Goal: Task Accomplishment & Management: Complete application form

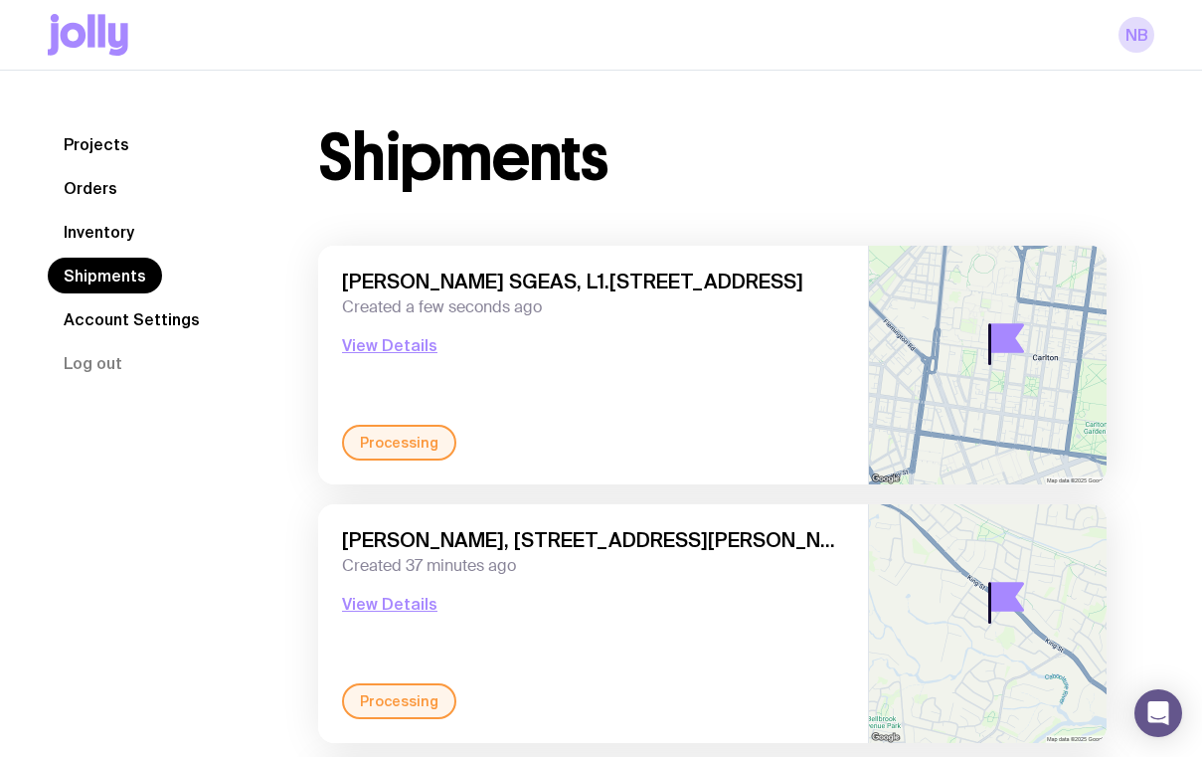
click at [92, 226] on link "Inventory" at bounding box center [99, 232] width 102 height 36
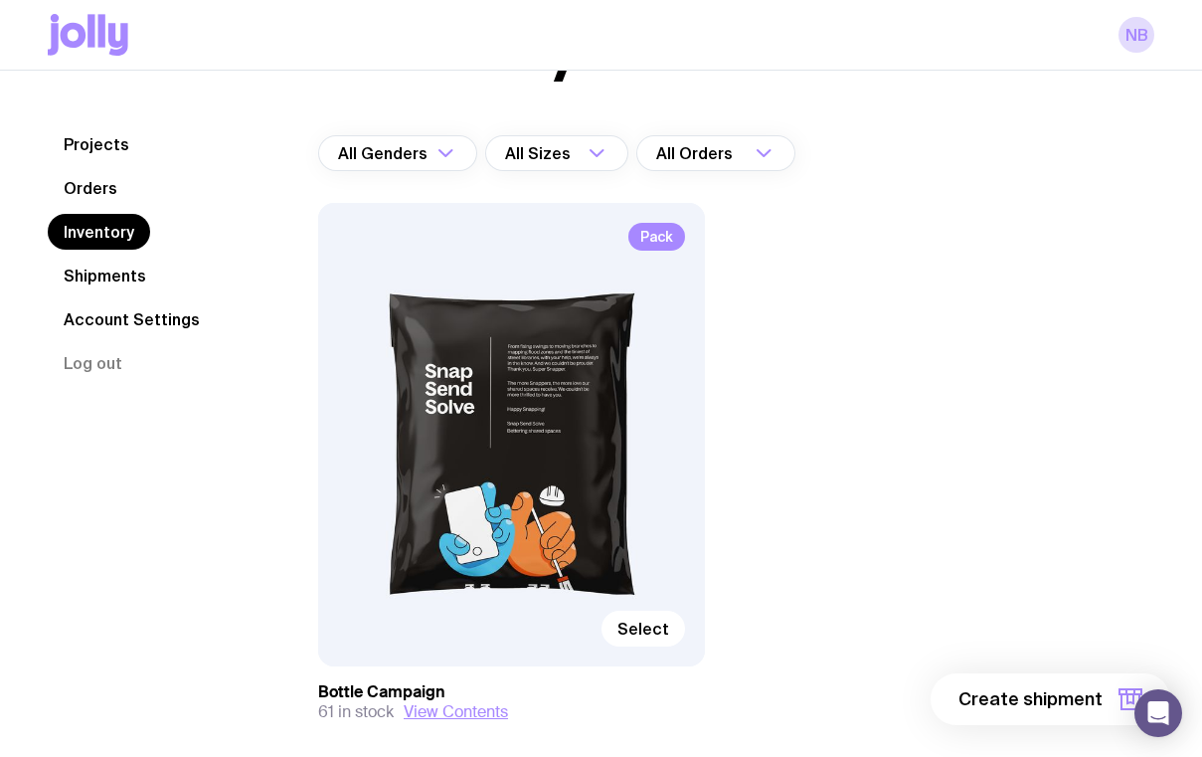
scroll to position [135, 0]
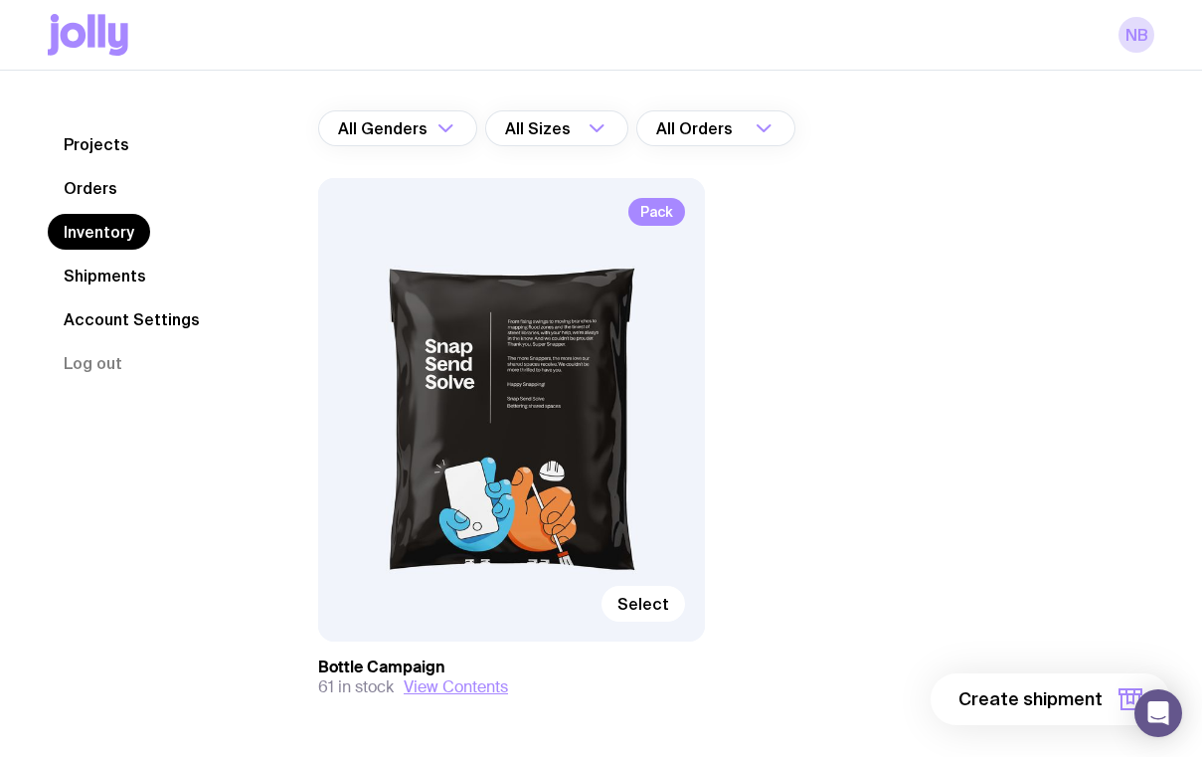
click at [529, 505] on div "Pack Select" at bounding box center [511, 409] width 387 height 463
click at [636, 596] on span "Select" at bounding box center [643, 604] width 52 height 20
click at [0, 0] on input "Select" at bounding box center [0, 0] width 0 height 0
click at [1069, 695] on span "1 item" at bounding box center [1078, 699] width 50 height 24
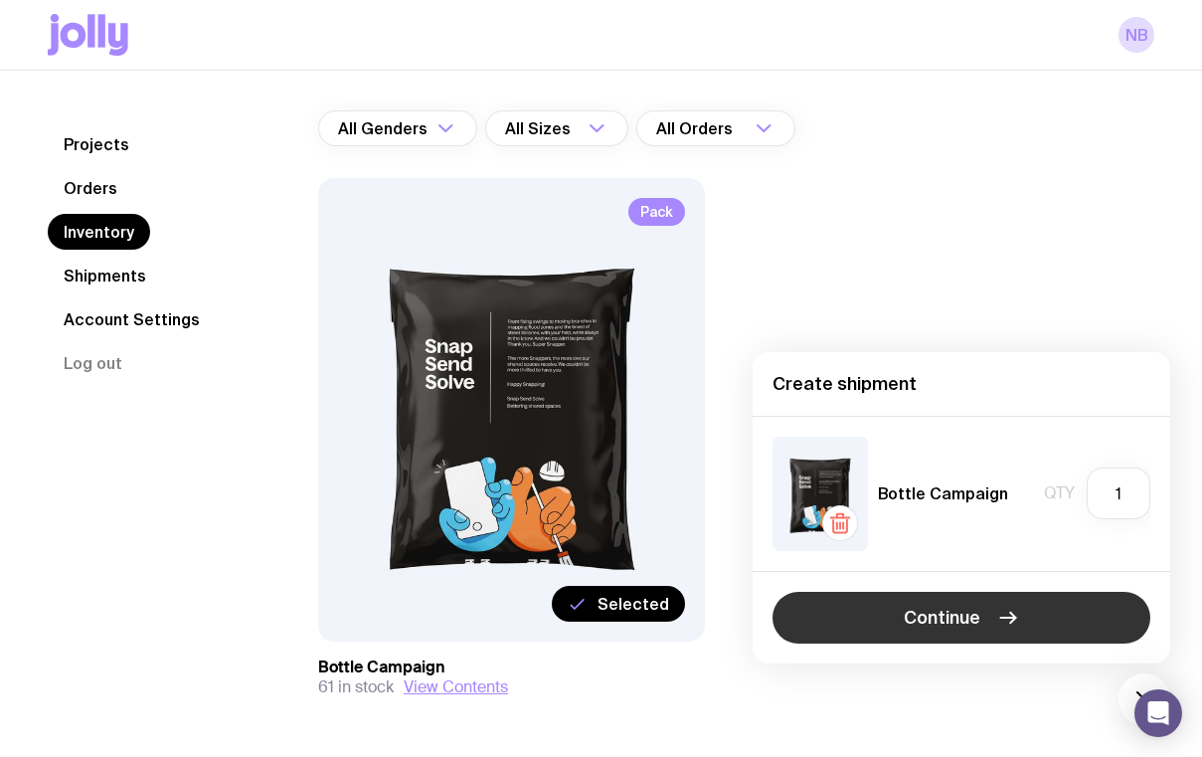
click at [906, 608] on span "Continue" at bounding box center [942, 617] width 77 height 24
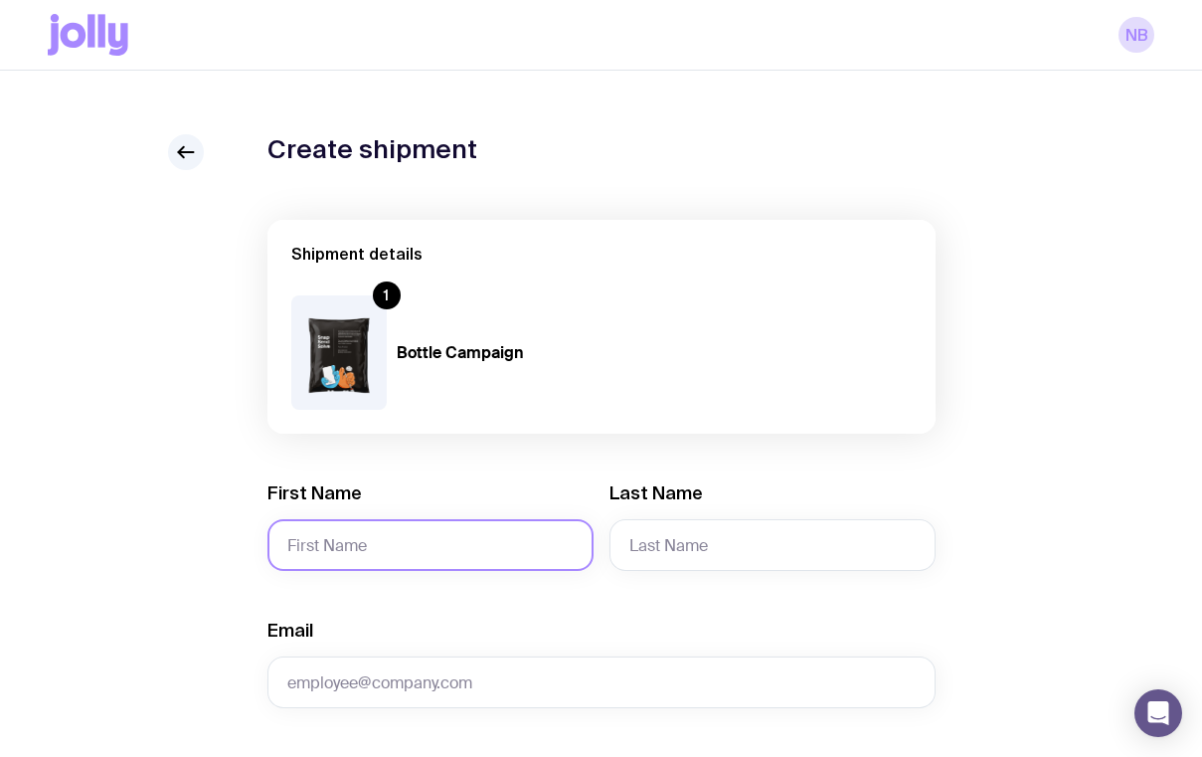
click at [330, 552] on input "First Name" at bounding box center [430, 545] width 326 height 52
paste input "[PERSON_NAME]"
drag, startPoint x: 446, startPoint y: 536, endPoint x: 360, endPoint y: 535, distance: 86.5
click at [360, 535] on input "[PERSON_NAME]" at bounding box center [430, 545] width 326 height 52
type input "[PERSON_NAME]"
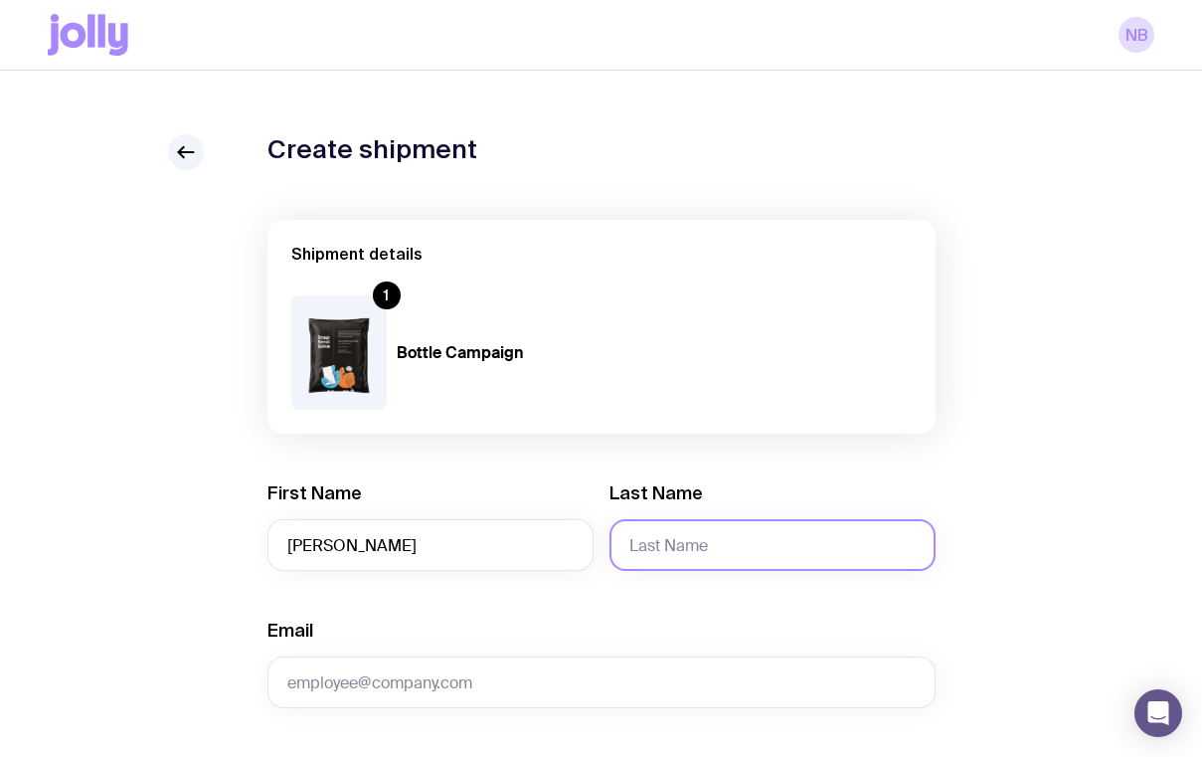
click at [706, 545] on input "Last Name" at bounding box center [772, 545] width 326 height 52
paste input "[PERSON_NAME]"
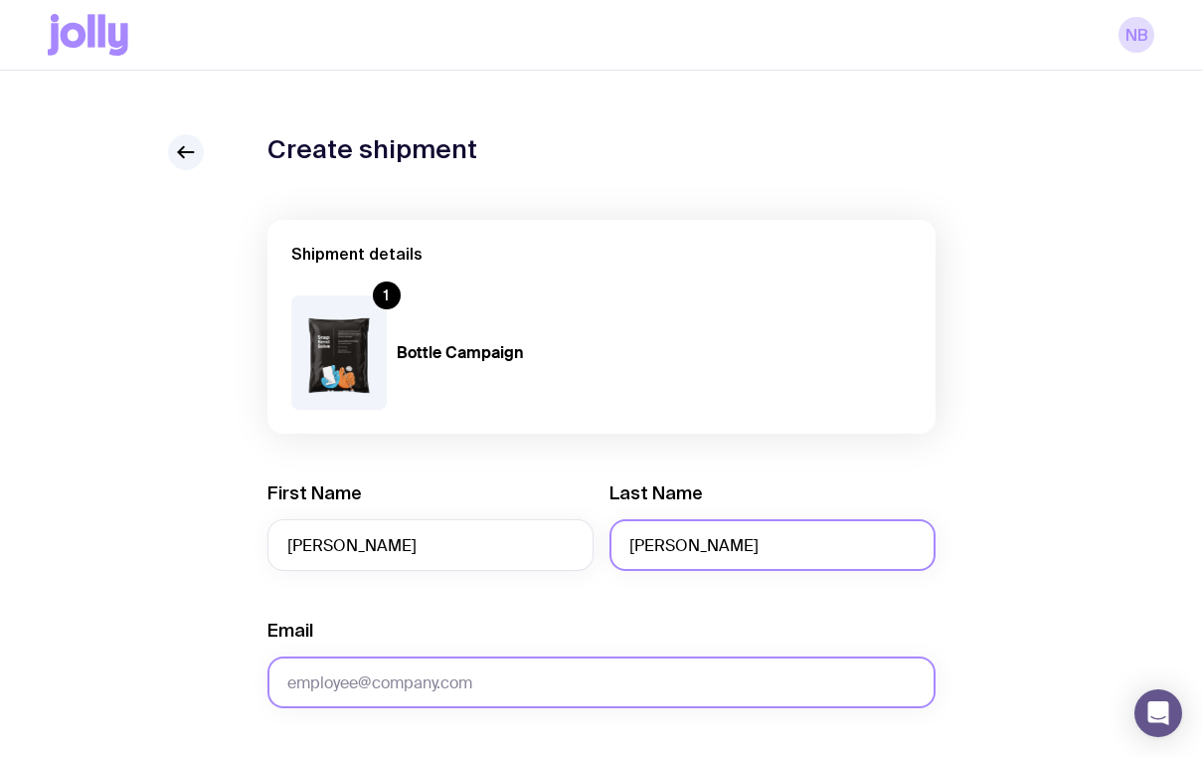
type input "[PERSON_NAME]"
click at [467, 685] on input "Email" at bounding box center [601, 682] width 668 height 52
paste input "[EMAIL_ADDRESS][DOMAIN_NAME]"
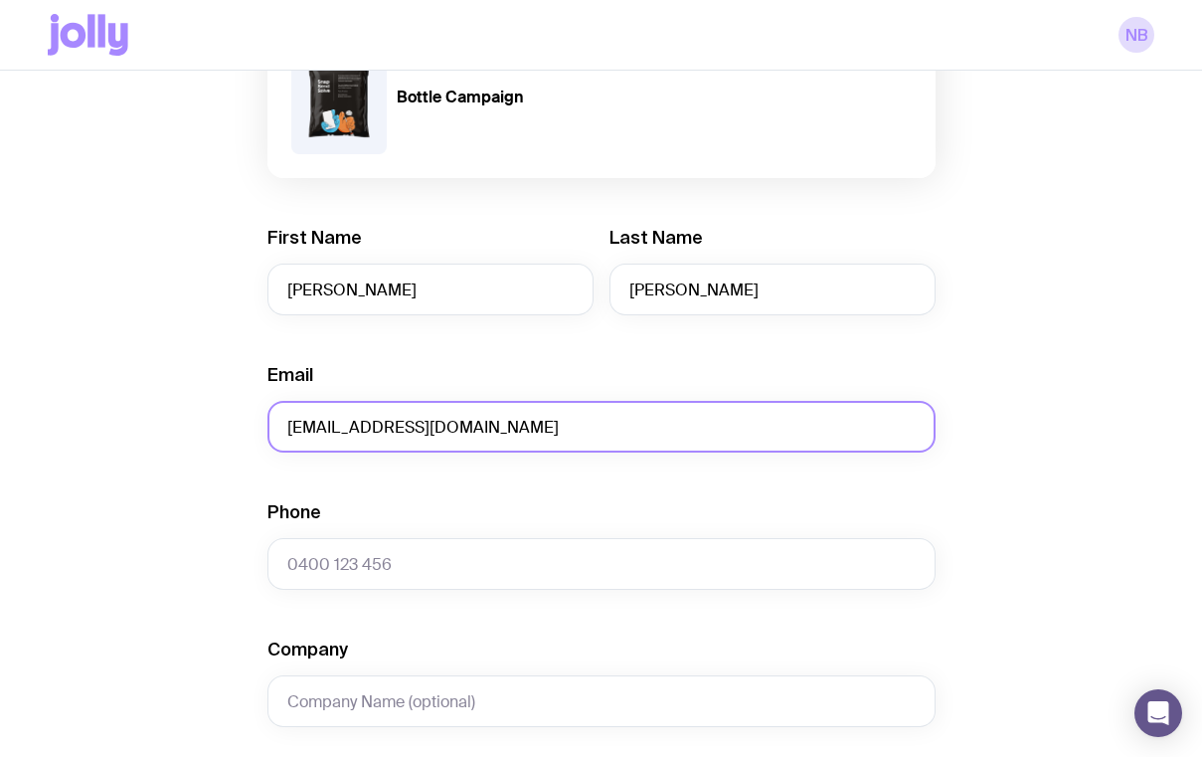
scroll to position [337, 0]
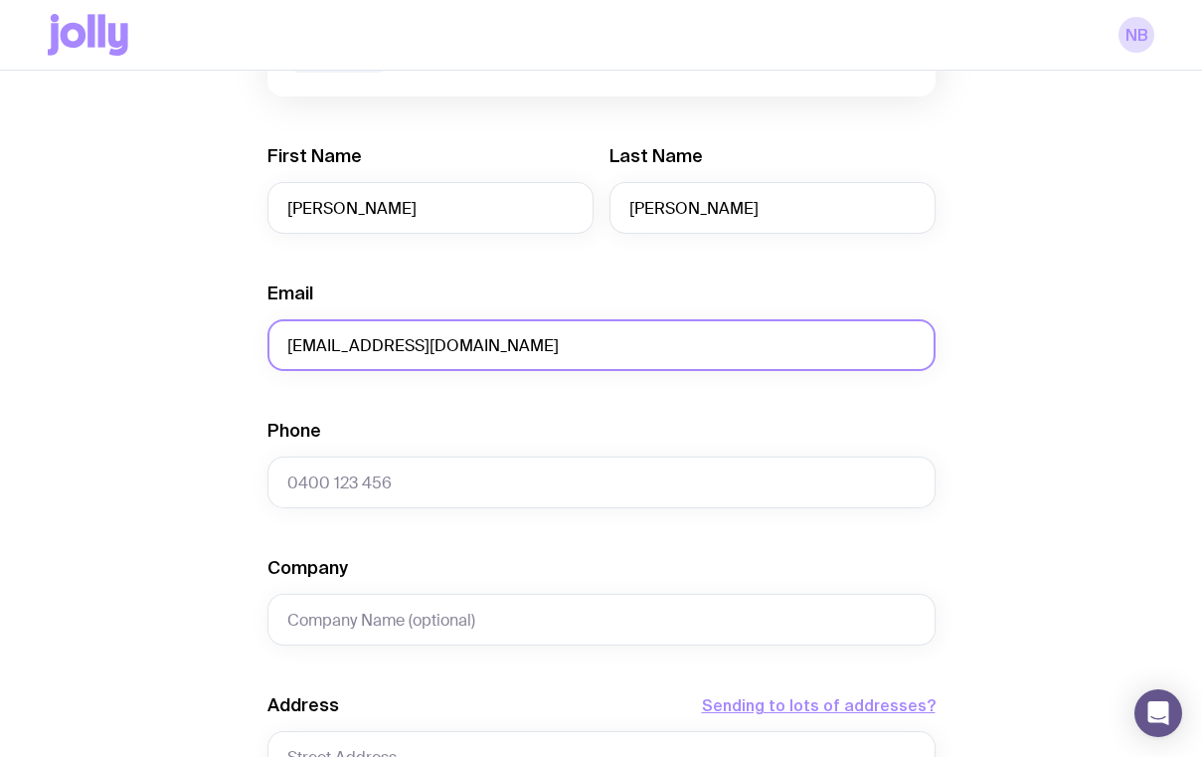
type input "[EMAIL_ADDRESS][DOMAIN_NAME]"
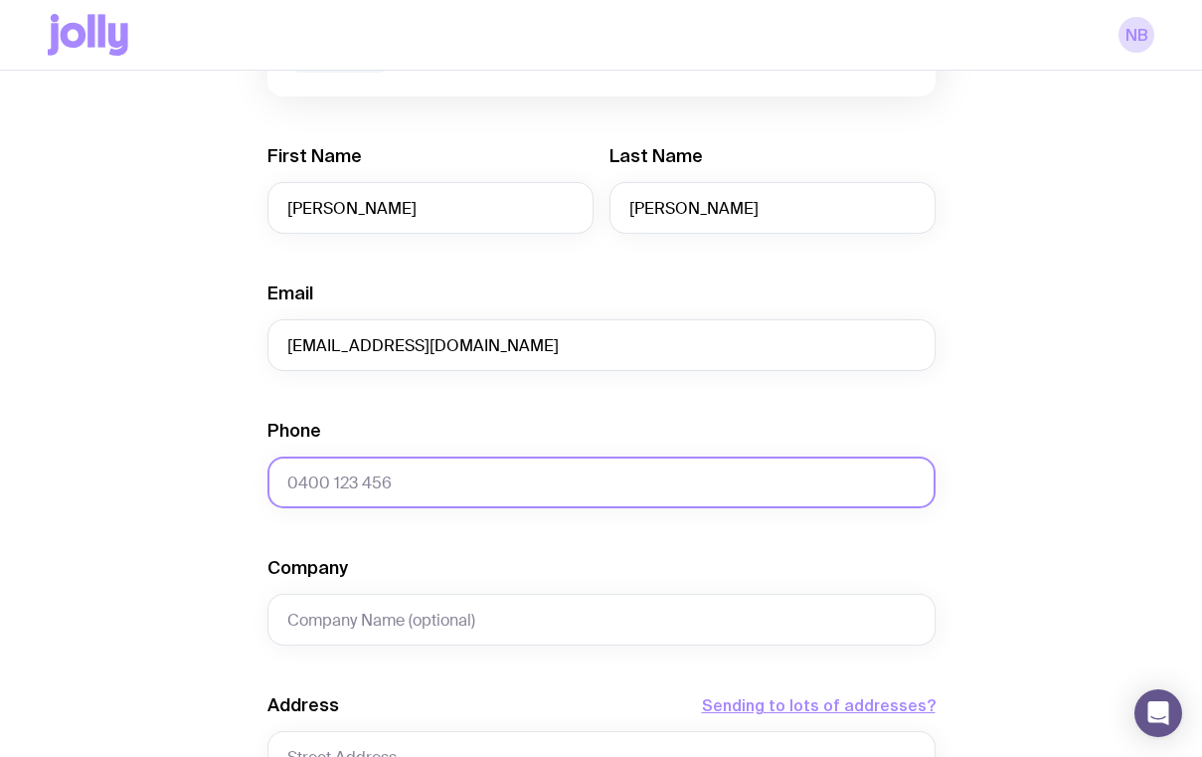
click at [443, 482] on input "Phone" at bounding box center [601, 482] width 668 height 52
type input "0478191645"
type input "Snap Send Solve"
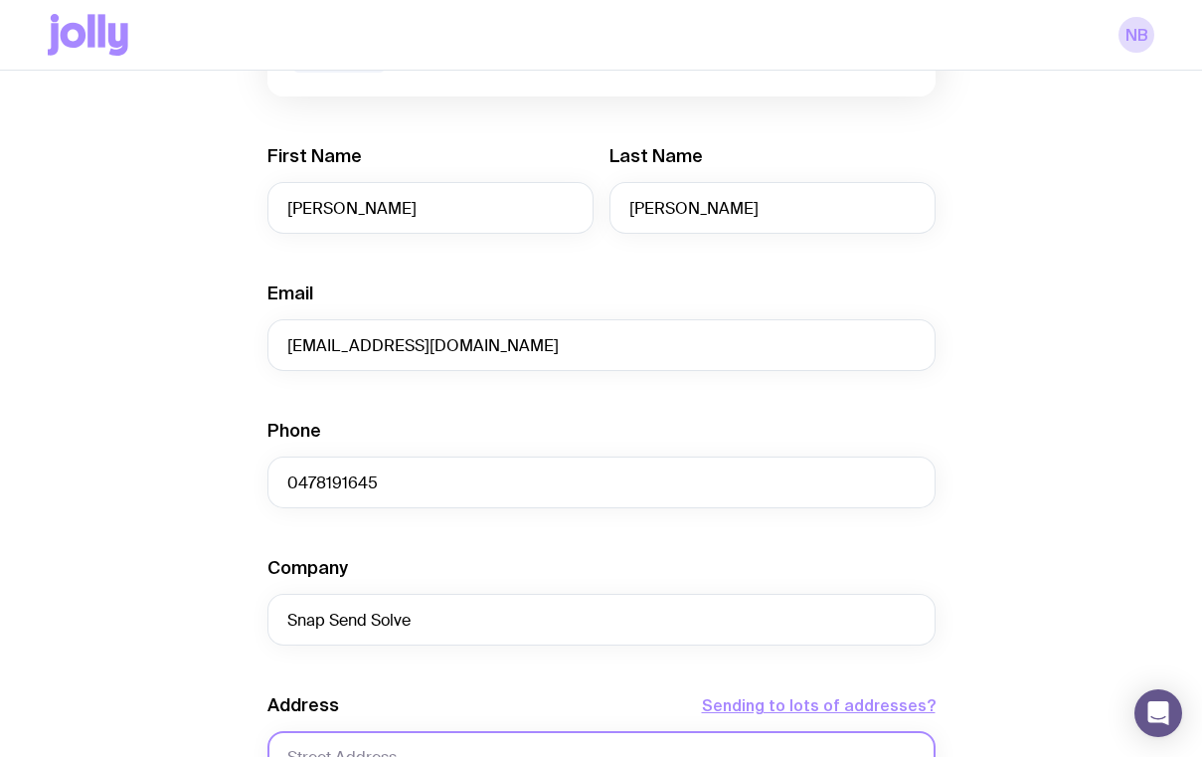
type input "15 [PERSON_NAME] Pde"
type input "Level 3"
type input "Cremorne"
type input "3121"
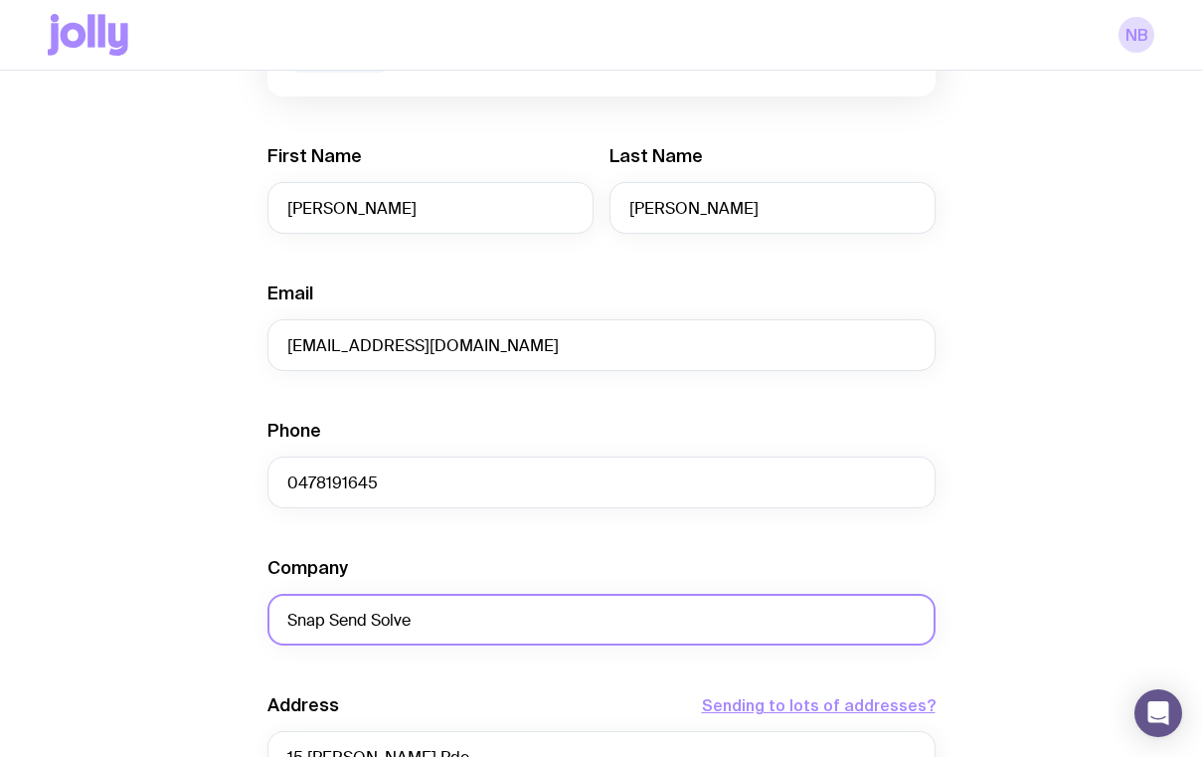
click at [313, 608] on input "Snap Send Solve" at bounding box center [601, 620] width 668 height 52
drag, startPoint x: 456, startPoint y: 622, endPoint x: 206, endPoint y: 561, distance: 258.0
click at [206, 561] on div "Create shipment Shipment details 1 Bottle Campaign First Name [PERSON_NAME] Las…" at bounding box center [601, 553] width 1107 height 1512
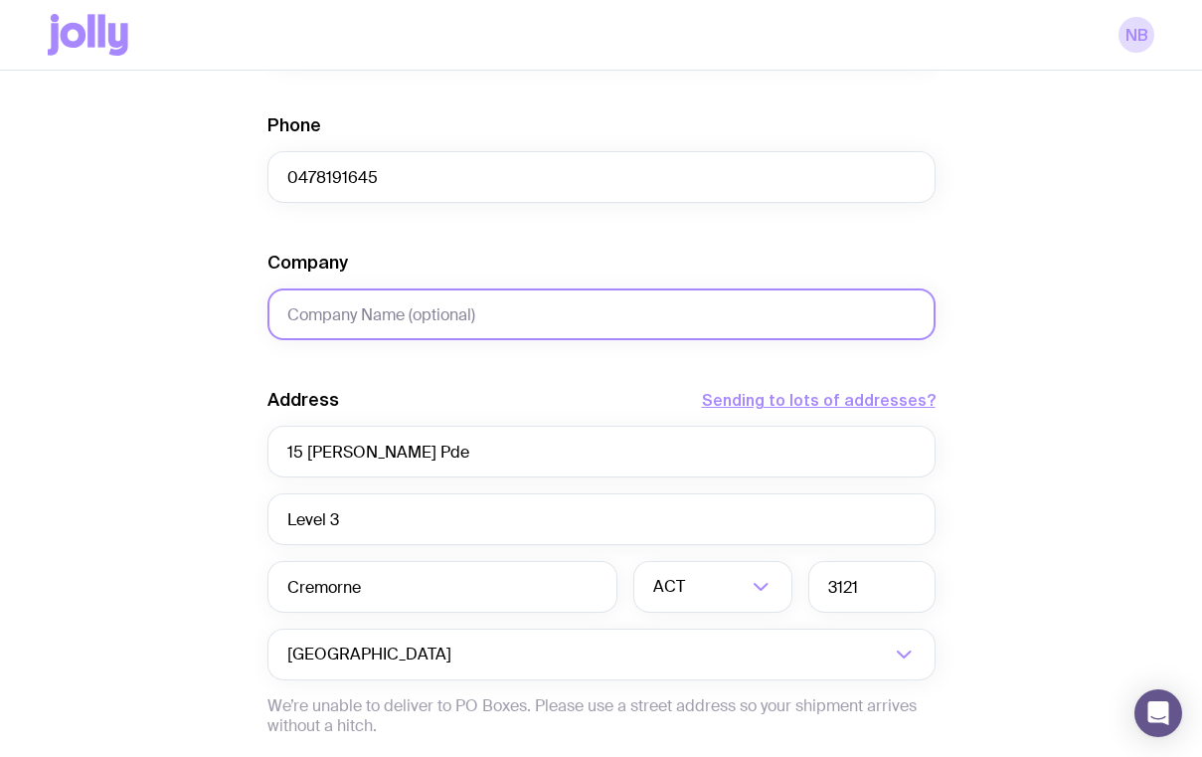
scroll to position [675, 0]
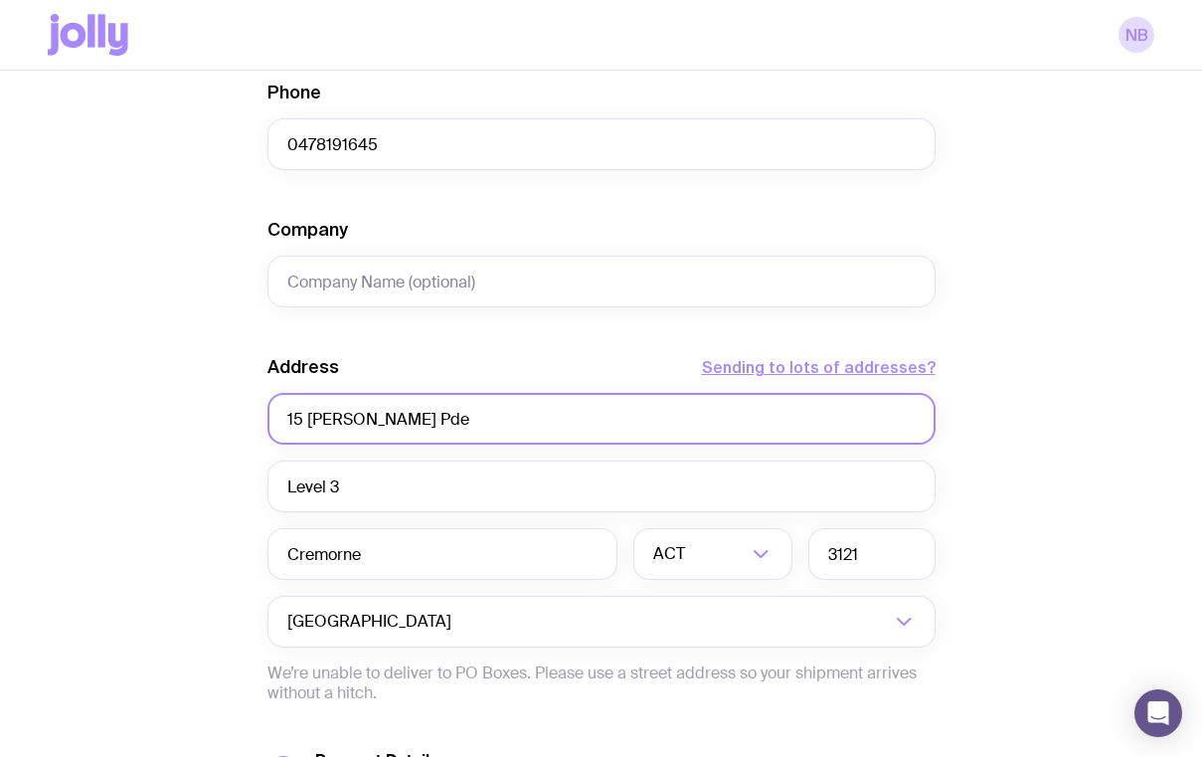
drag, startPoint x: 427, startPoint y: 415, endPoint x: 249, endPoint y: 415, distance: 178.0
click at [249, 415] on div "Create shipment Shipment details 1 Bottle Campaign First Name [PERSON_NAME] Las…" at bounding box center [601, 215] width 1107 height 1512
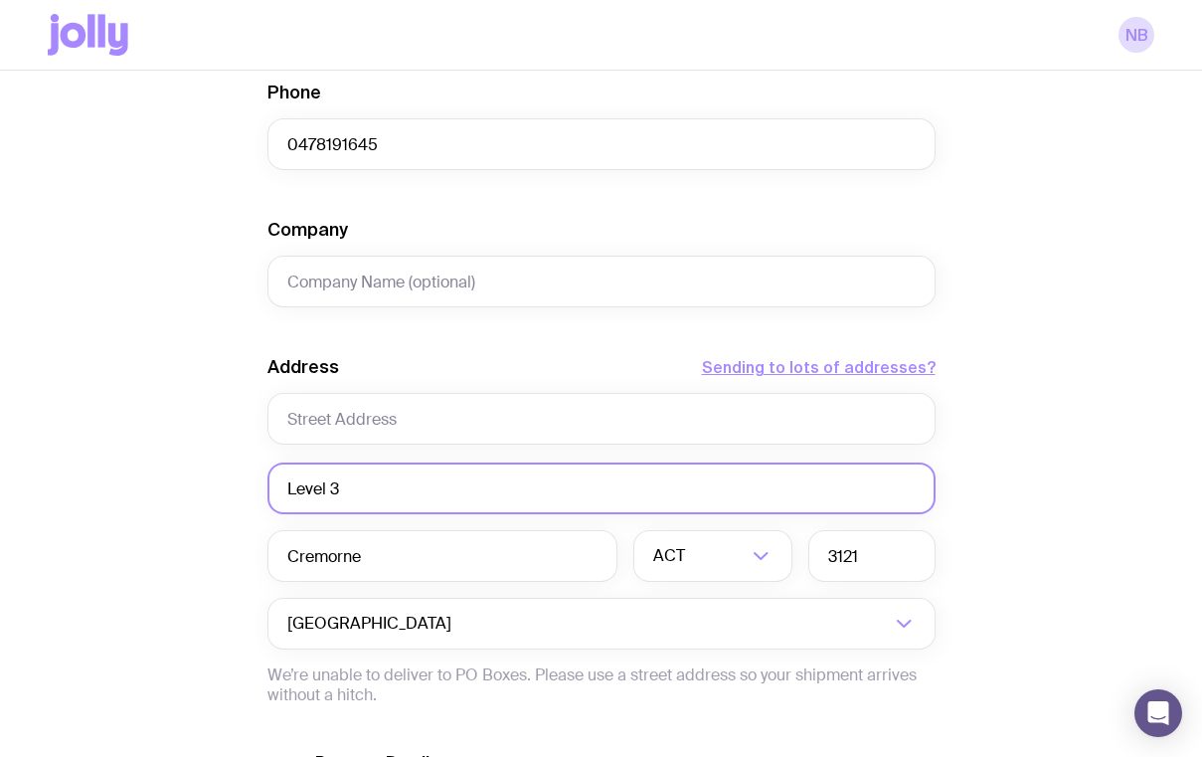
drag, startPoint x: 375, startPoint y: 491, endPoint x: 133, endPoint y: 477, distance: 242.0
click at [135, 484] on div "Create shipment Shipment details 1 Bottle Campaign First Name [PERSON_NAME] Las…" at bounding box center [601, 216] width 1107 height 1514
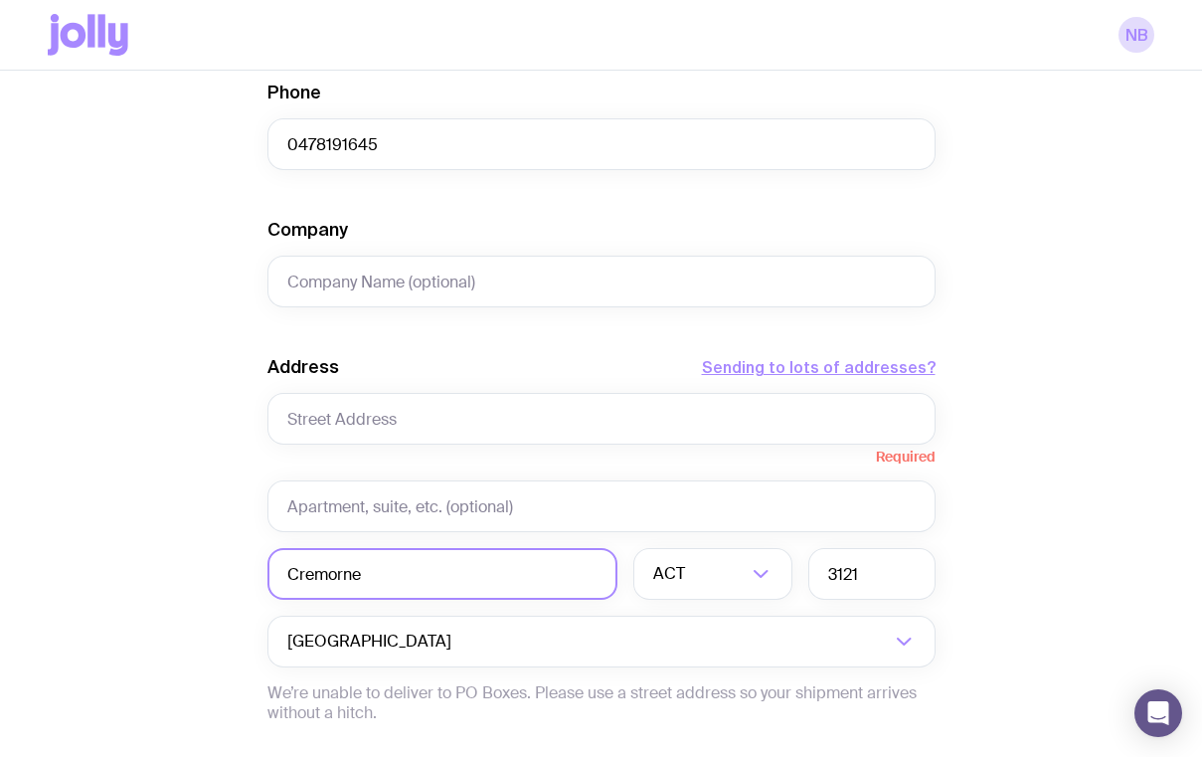
drag, startPoint x: 397, startPoint y: 577, endPoint x: 68, endPoint y: 549, distance: 330.3
click at [68, 549] on div "Create shipment Shipment details 1 Bottle Campaign First Name [PERSON_NAME] Las…" at bounding box center [601, 225] width 1107 height 1532
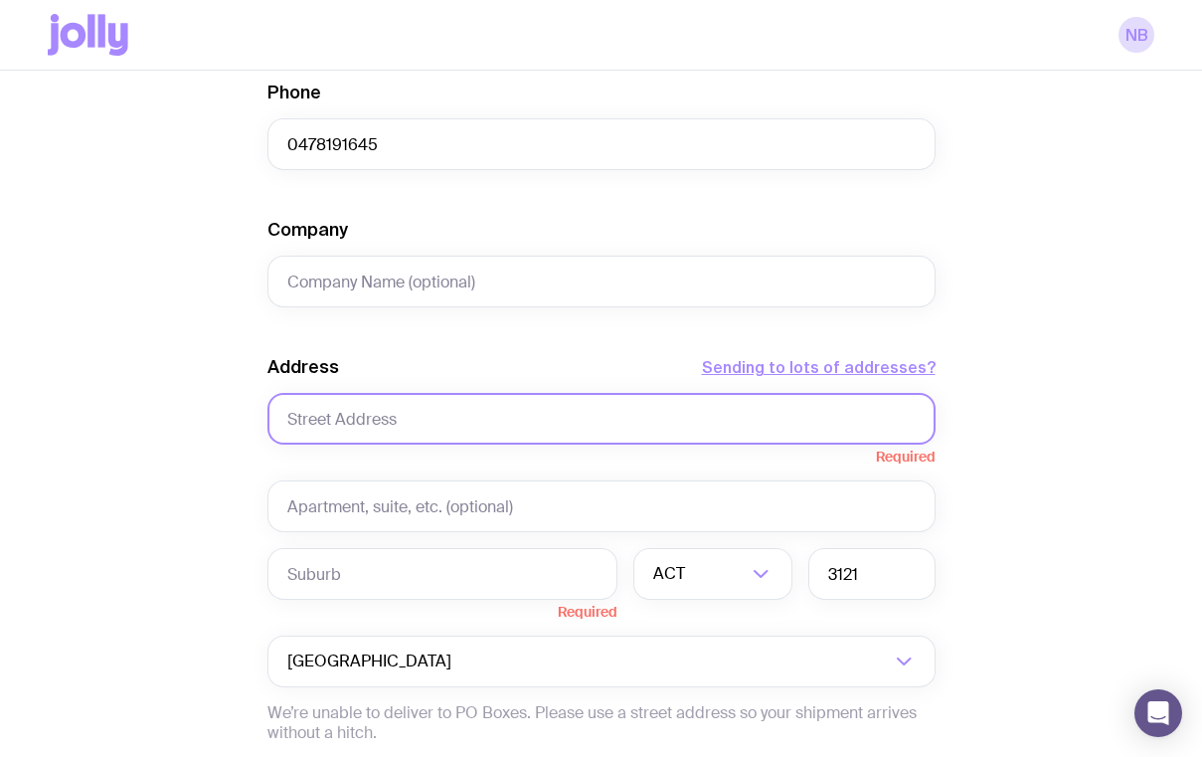
click at [364, 424] on input "text" at bounding box center [601, 419] width 668 height 52
paste input "PO Box 13348"
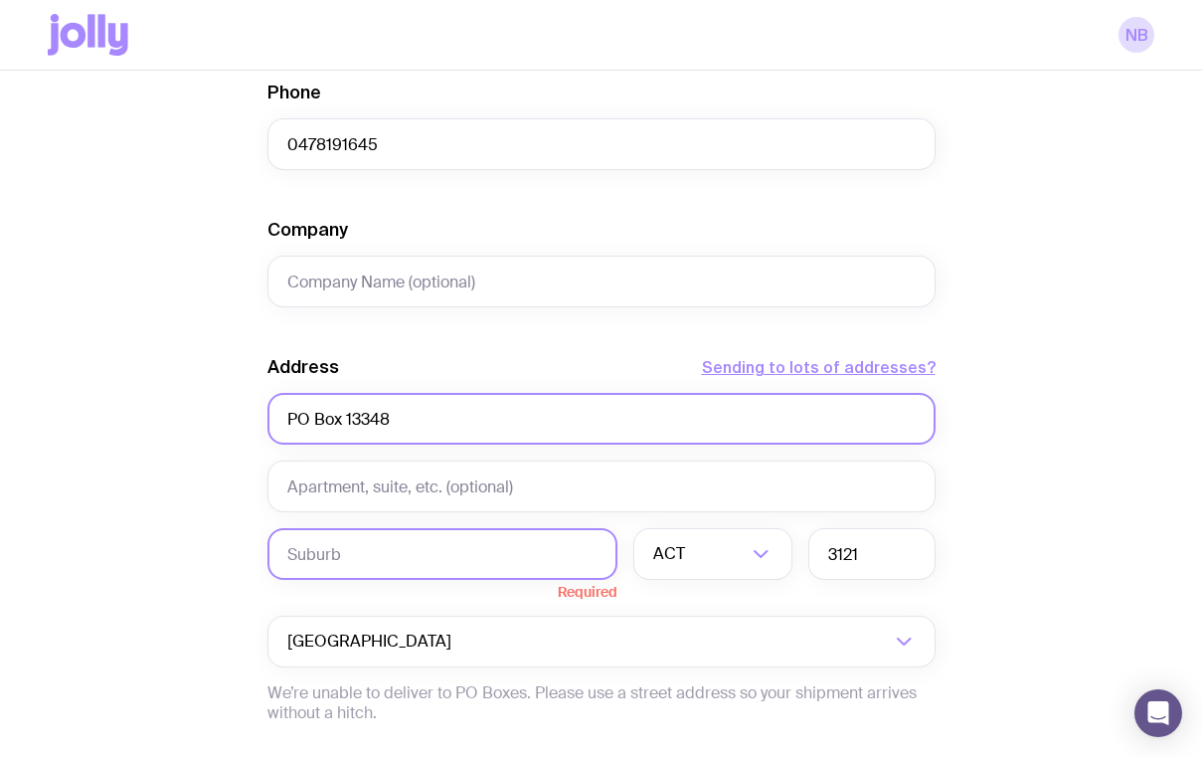
type input "PO Box 13348"
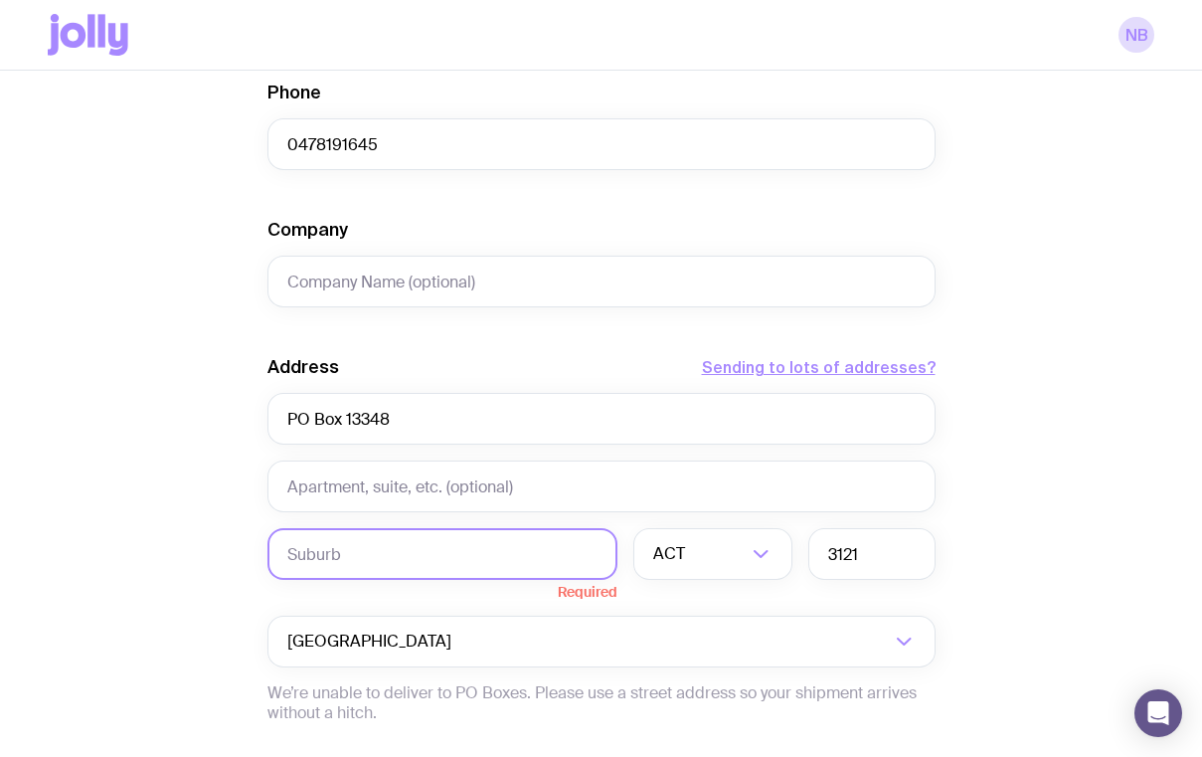
click at [351, 539] on input "text" at bounding box center [442, 554] width 350 height 52
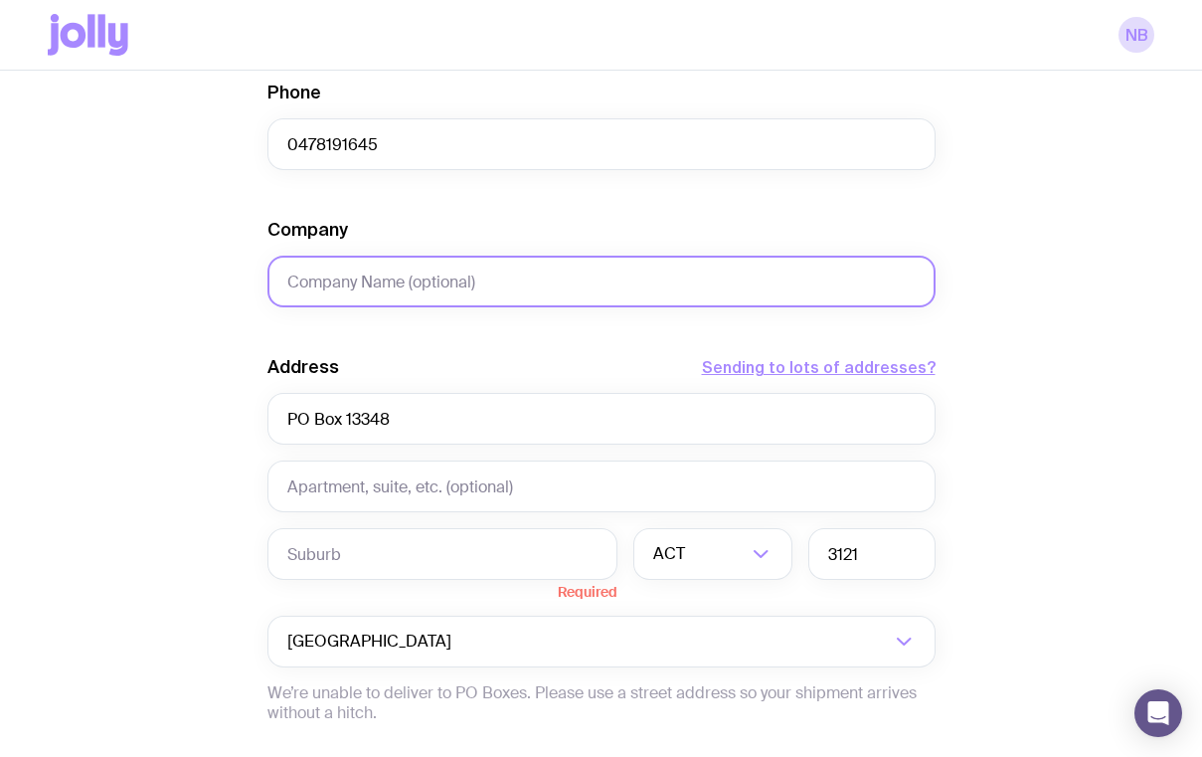
click at [469, 273] on input "Company" at bounding box center [601, 282] width 668 height 52
paste input "Law Courts"
type input "Law Courts"
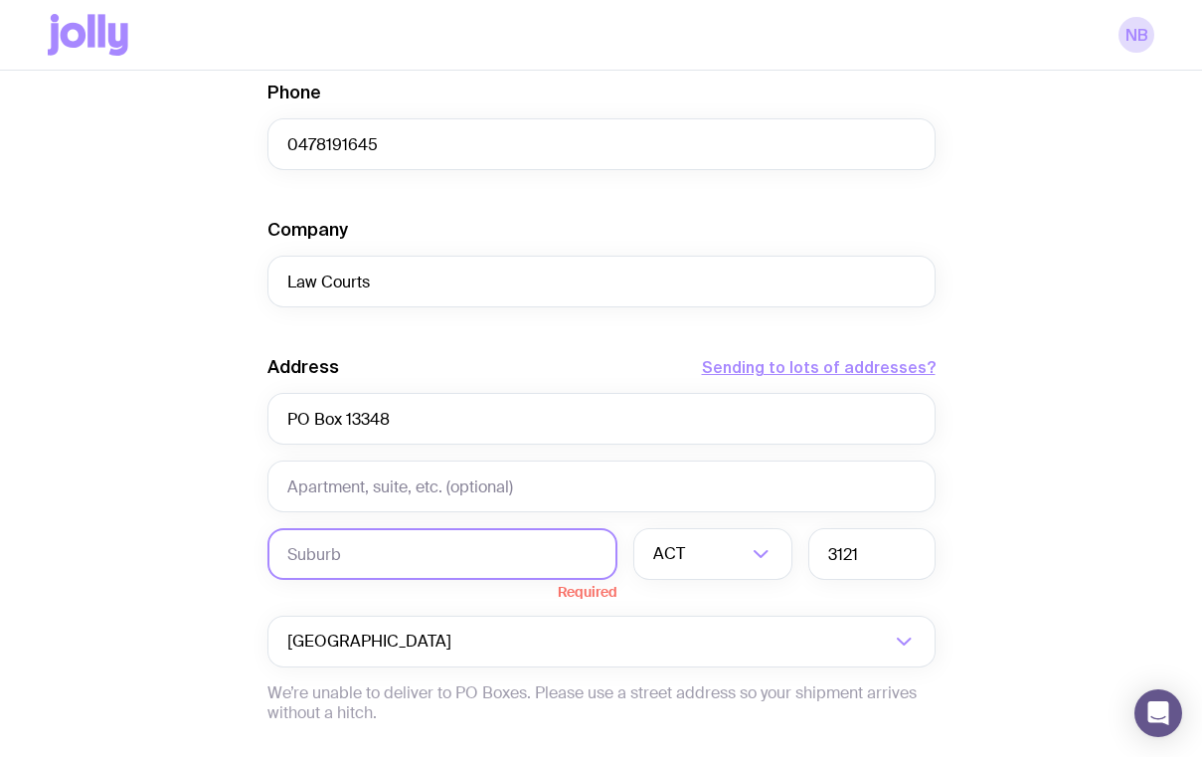
click at [368, 543] on input "text" at bounding box center [442, 554] width 350 height 52
paste input "[GEOGRAPHIC_DATA]"
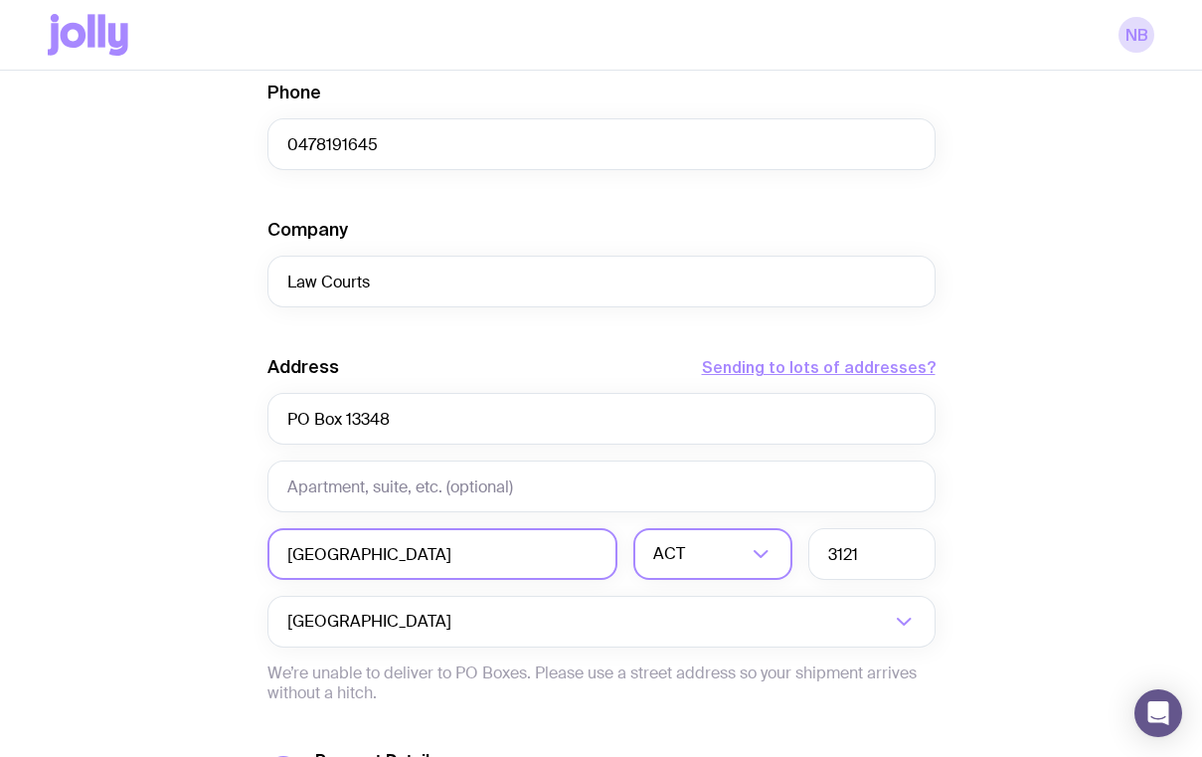
type input "[GEOGRAPHIC_DATA]"
click at [691, 551] on input "Search for option" at bounding box center [718, 554] width 58 height 52
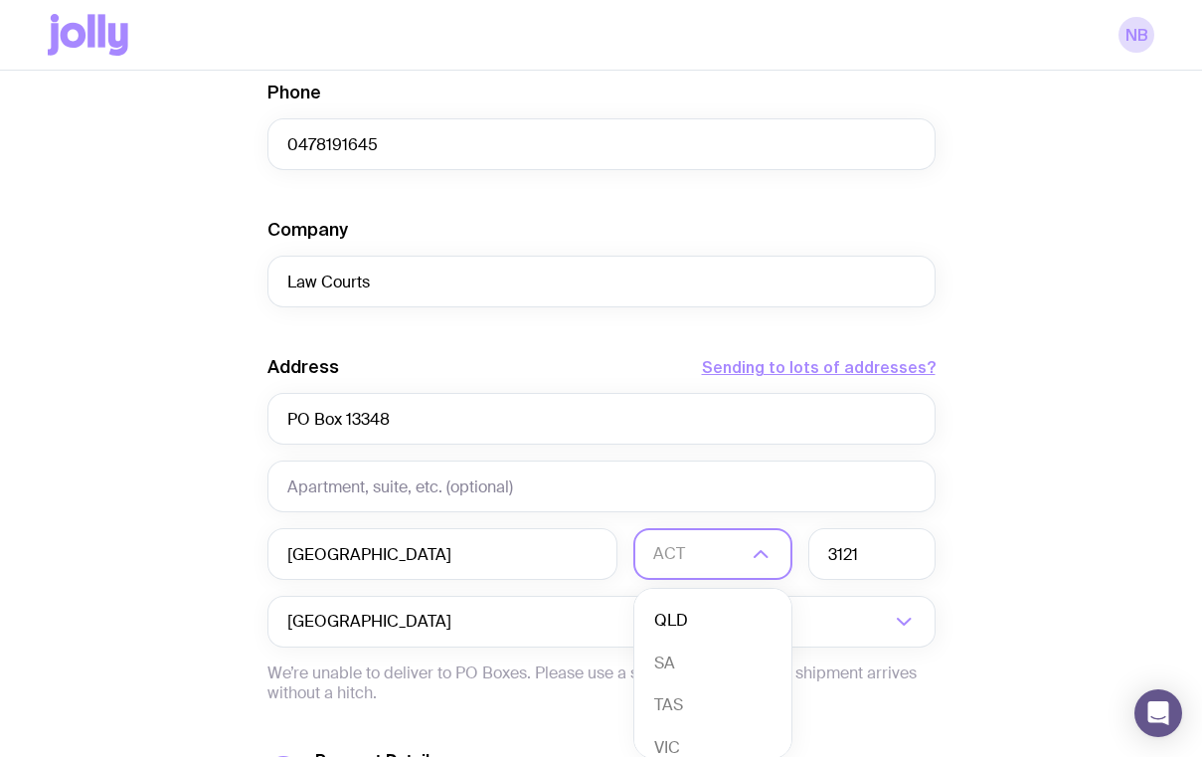
scroll to position [140, 0]
click at [663, 732] on li "VIC" at bounding box center [712, 730] width 157 height 43
drag, startPoint x: 881, startPoint y: 554, endPoint x: 738, endPoint y: 554, distance: 143.2
click at [738, 554] on div "Melbourne [GEOGRAPHIC_DATA] Loading... 3121" at bounding box center [601, 554] width 668 height 52
paste input "8010"
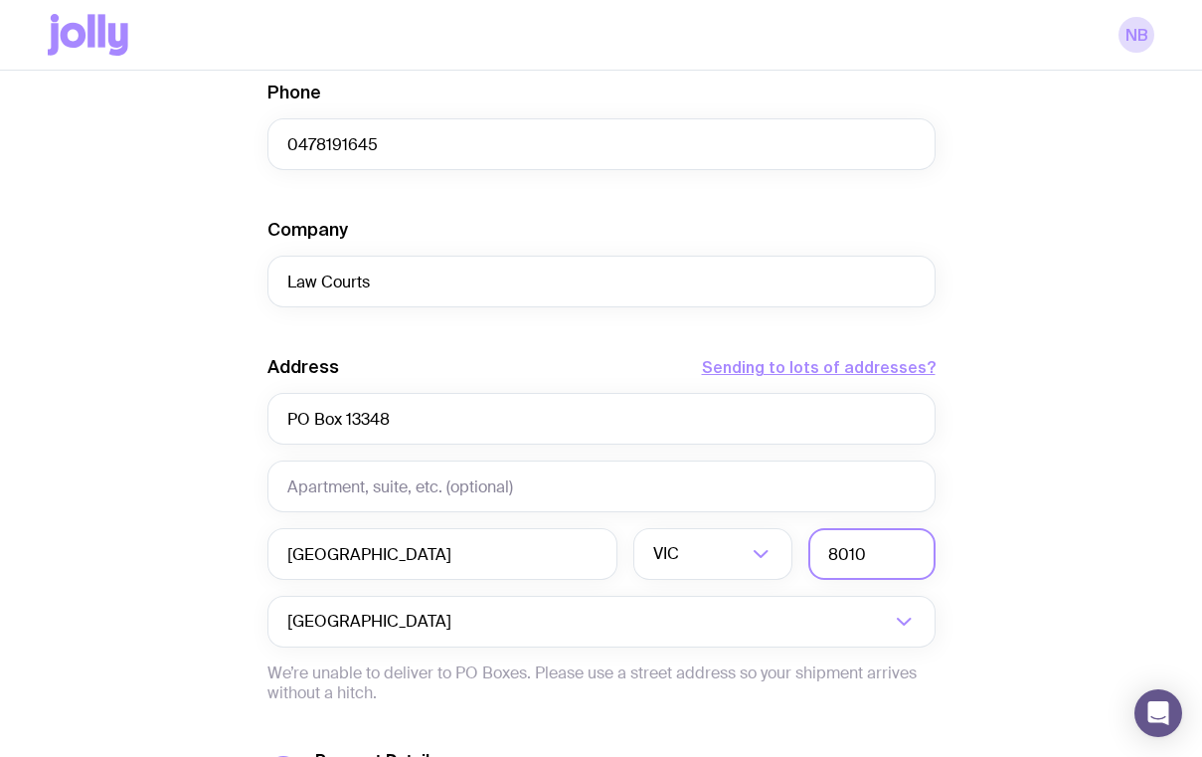
type input "8010"
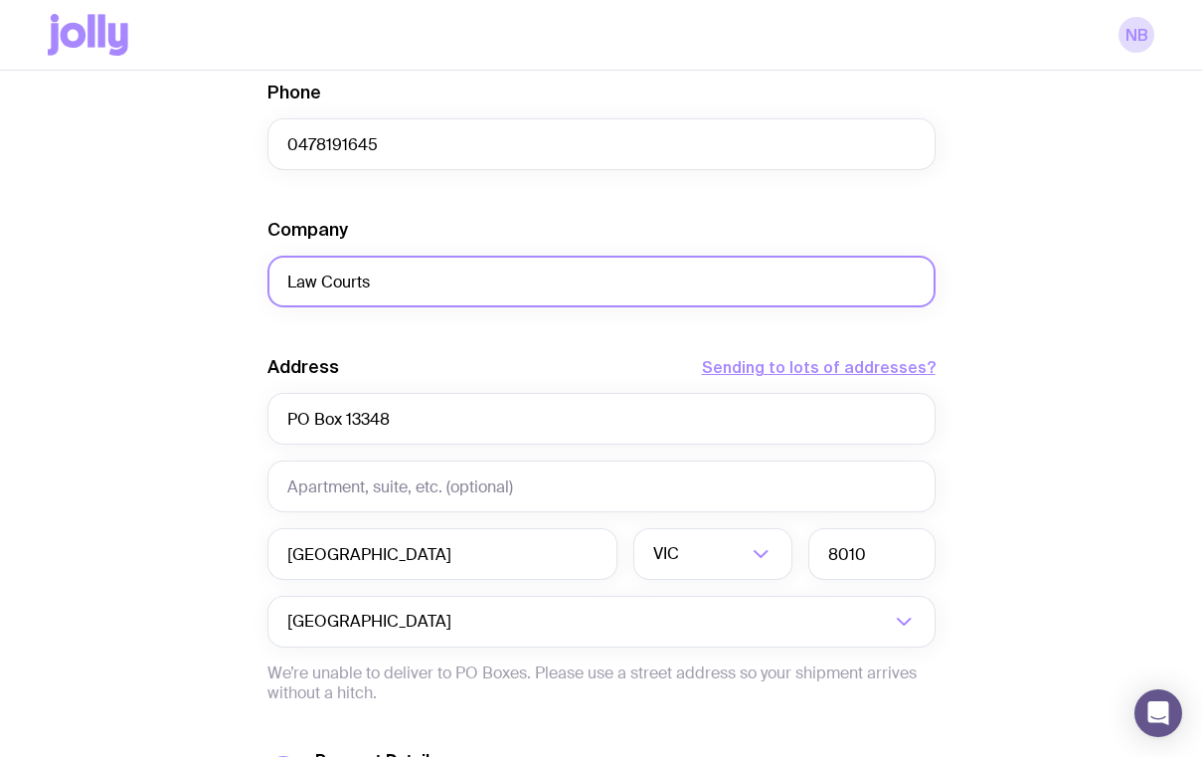
drag, startPoint x: 401, startPoint y: 283, endPoint x: 210, endPoint y: 281, distance: 190.9
click at [210, 281] on div "Create shipment Shipment details 1 Bottle Campaign First Name [PERSON_NAME] Las…" at bounding box center [601, 215] width 1107 height 1512
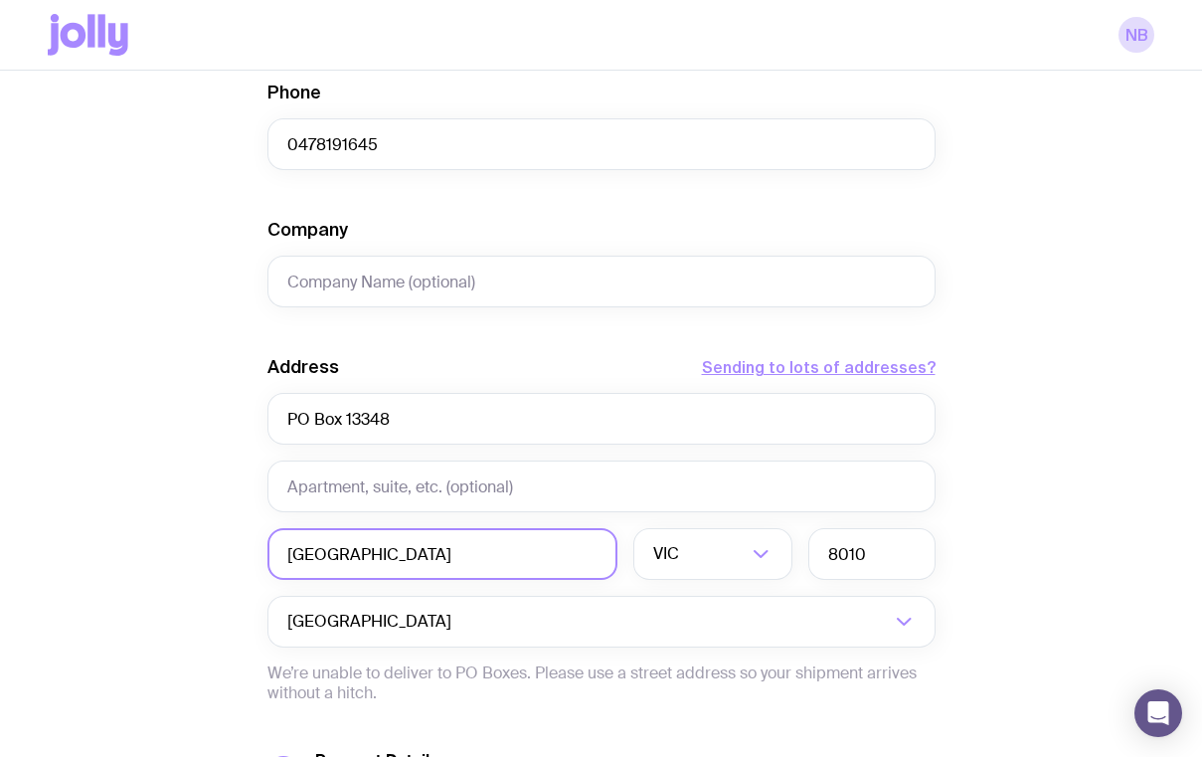
drag, startPoint x: 409, startPoint y: 551, endPoint x: 189, endPoint y: 545, distance: 219.8
click at [190, 547] on div "Create shipment Shipment details 1 Bottle Campaign First Name [PERSON_NAME] Las…" at bounding box center [601, 215] width 1107 height 1512
paste input "Law Courts"
type input "Law Courts"
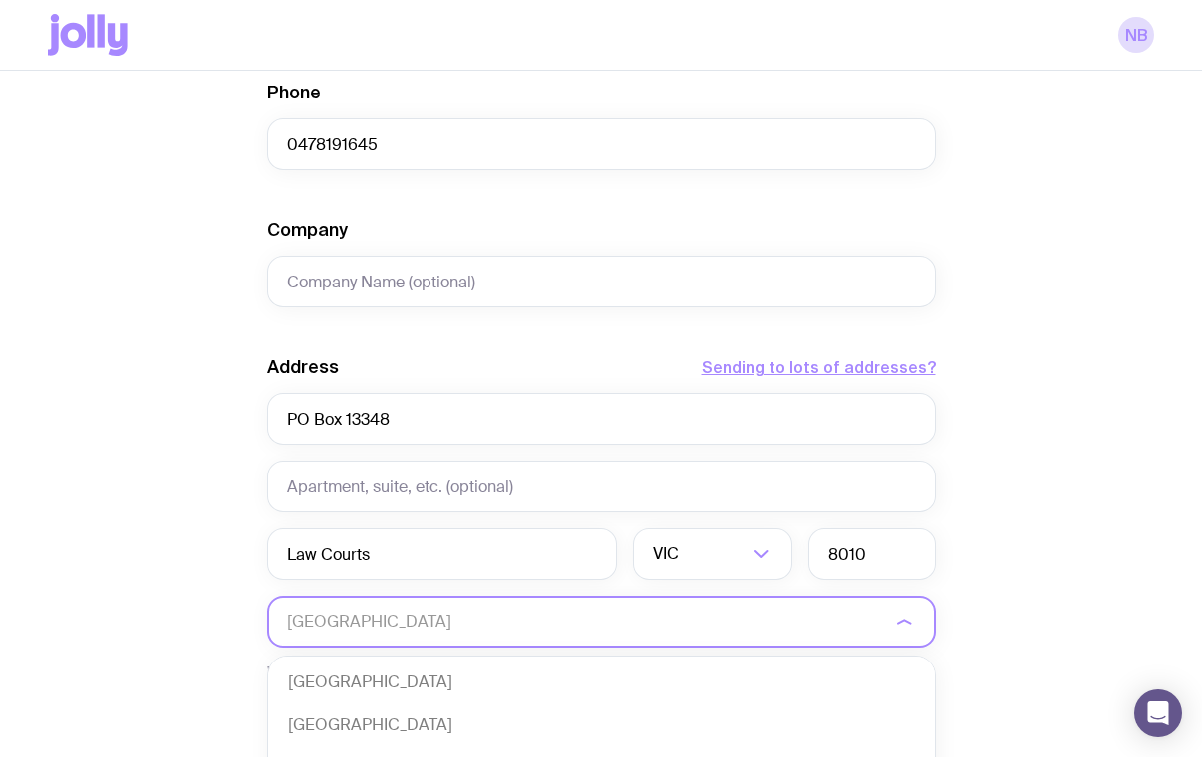
click at [395, 627] on input "Search for option" at bounding box center [588, 622] width 603 height 52
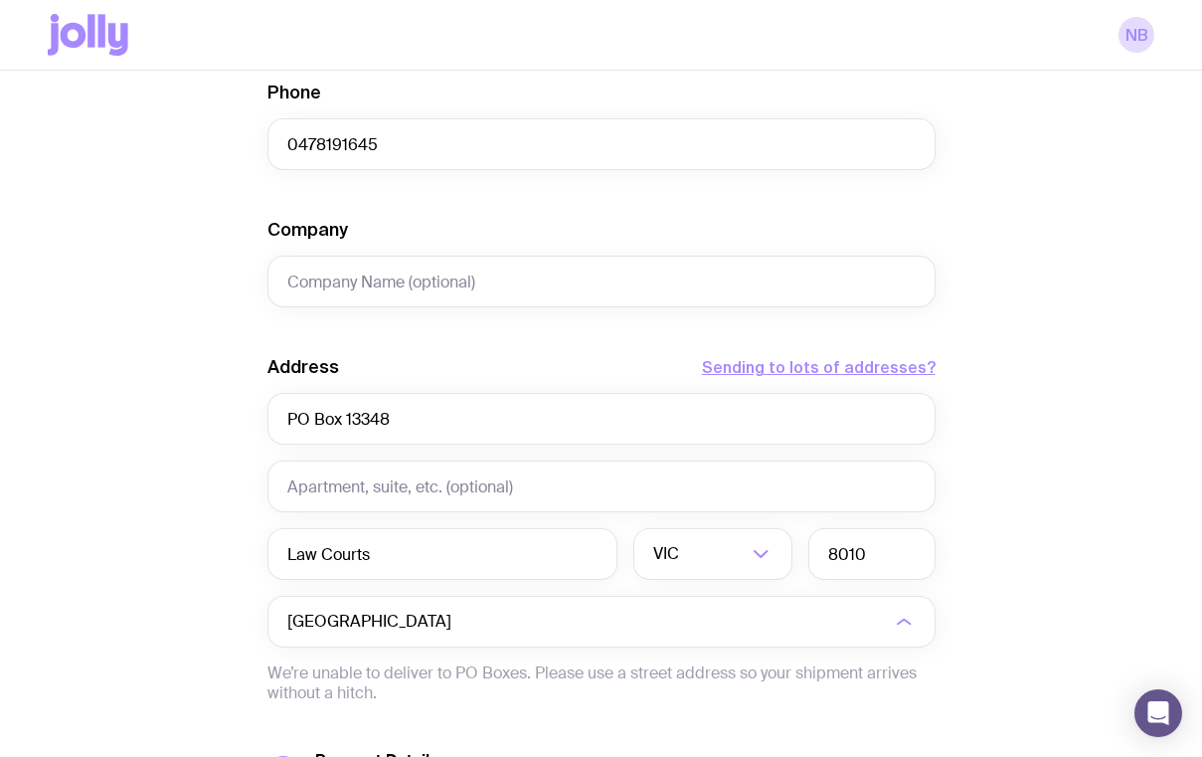
click at [210, 538] on div "Create shipment Shipment details 1 Bottle Campaign First Name [PERSON_NAME] Las…" at bounding box center [601, 215] width 1107 height 1512
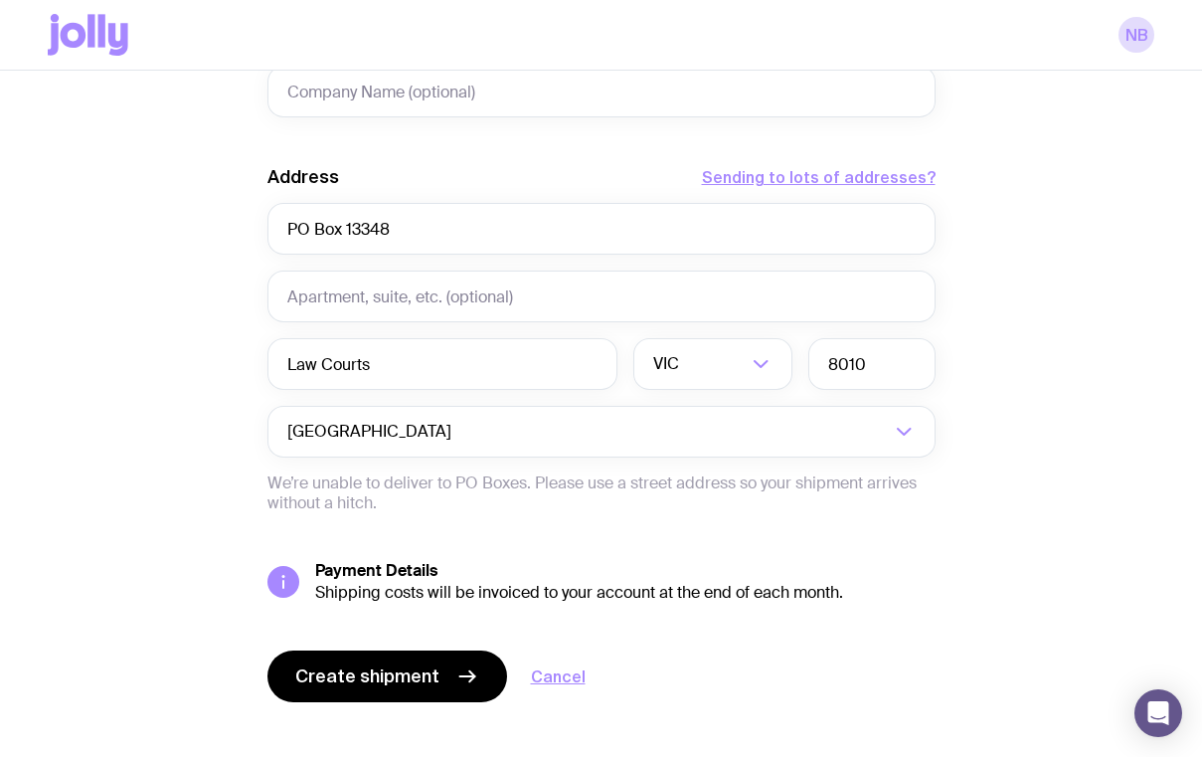
scroll to position [890, 0]
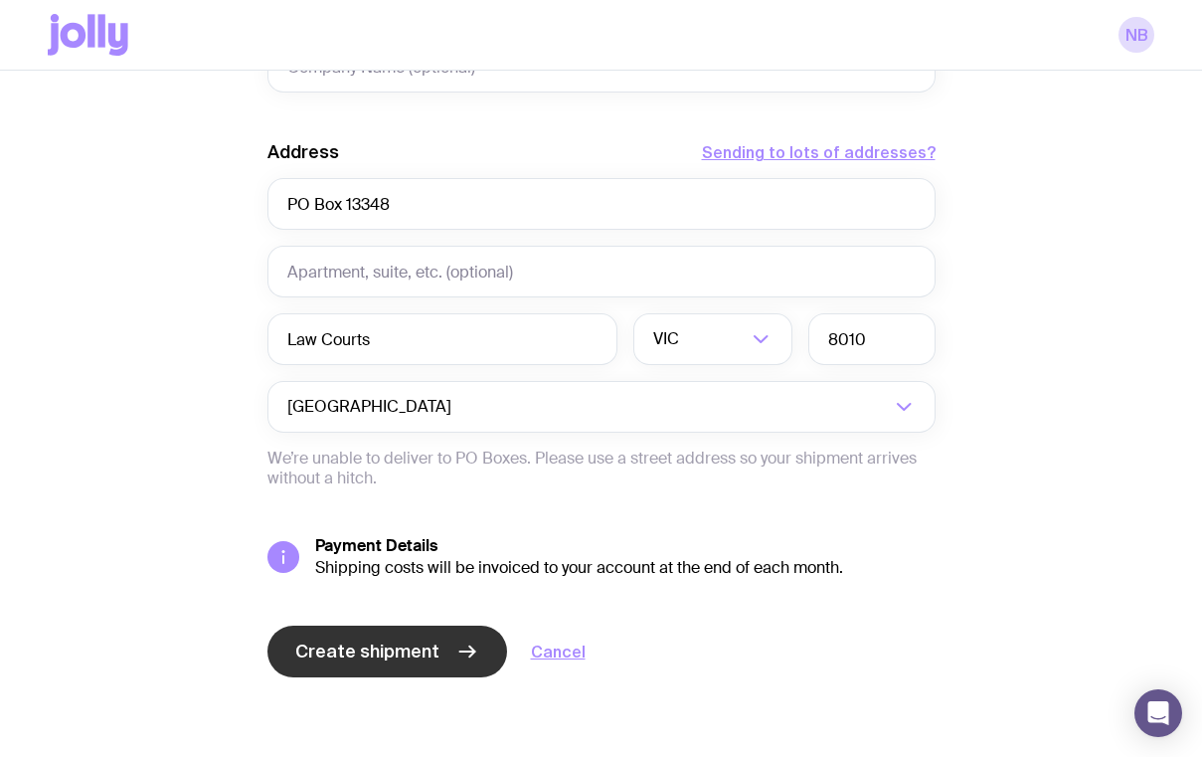
click at [358, 645] on span "Create shipment" at bounding box center [367, 651] width 144 height 24
